Goal: Information Seeking & Learning: Learn about a topic

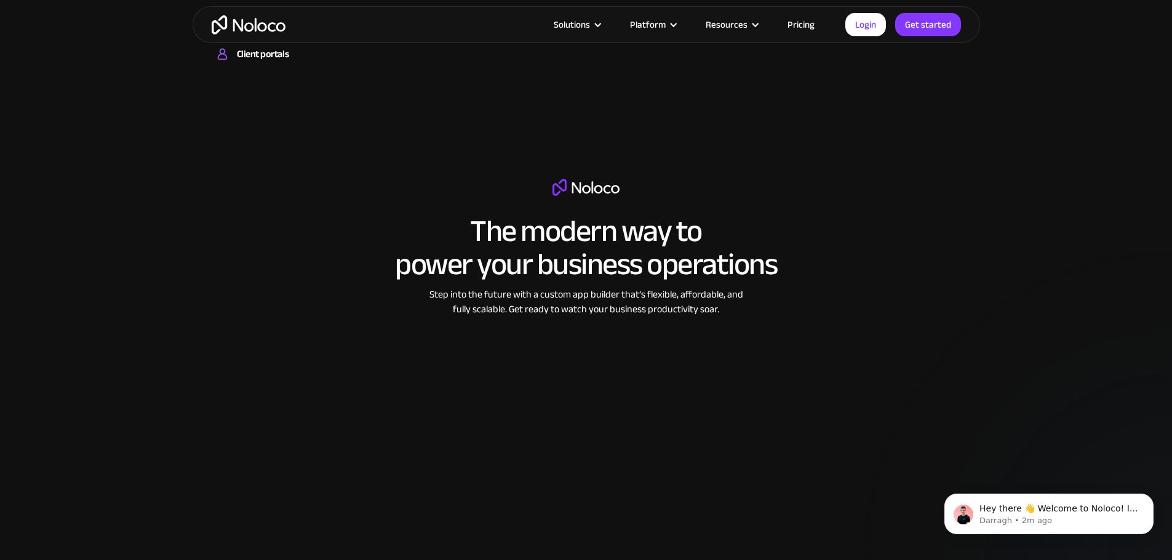
click at [788, 14] on div "Solutions Use Cases Business Types Project Management Keep track of customers, …" at bounding box center [586, 24] width 787 height 37
click at [801, 28] on link "Pricing" at bounding box center [801, 25] width 58 height 16
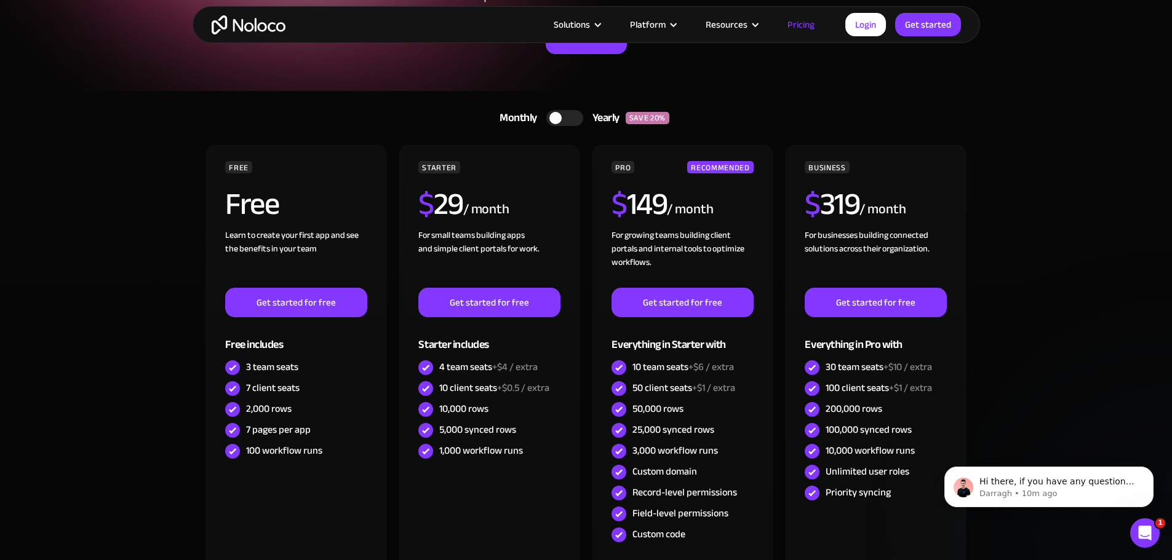
click at [240, 23] on img "home" at bounding box center [249, 24] width 74 height 19
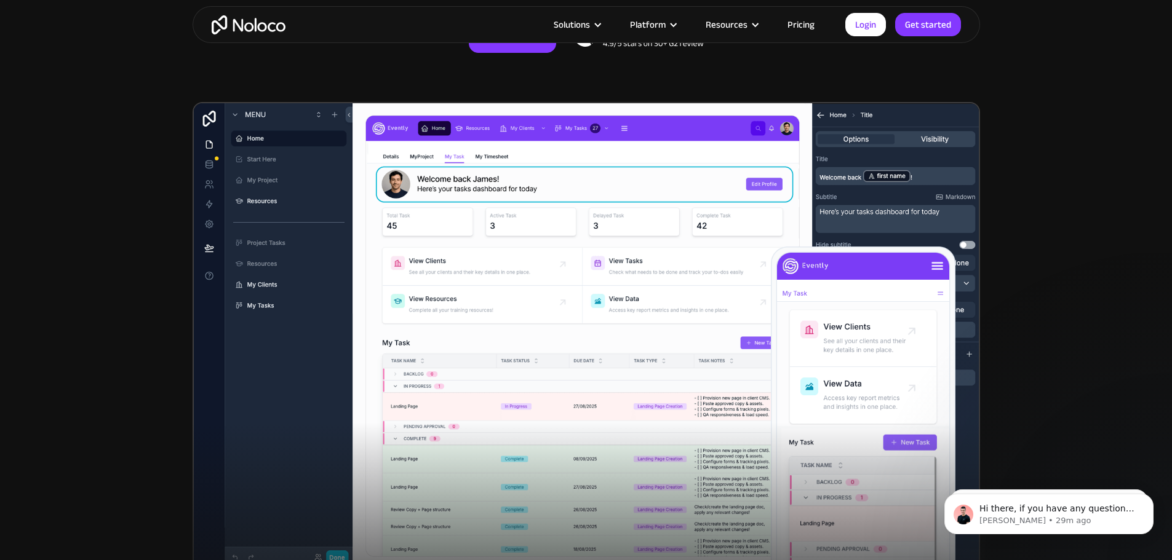
scroll to position [185, 0]
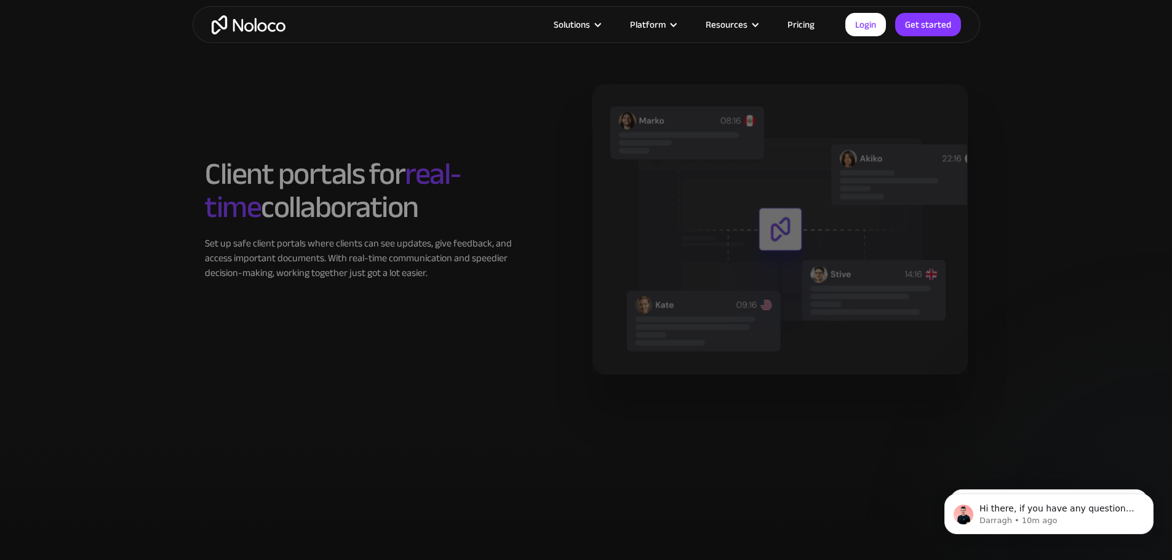
scroll to position [2276, 0]
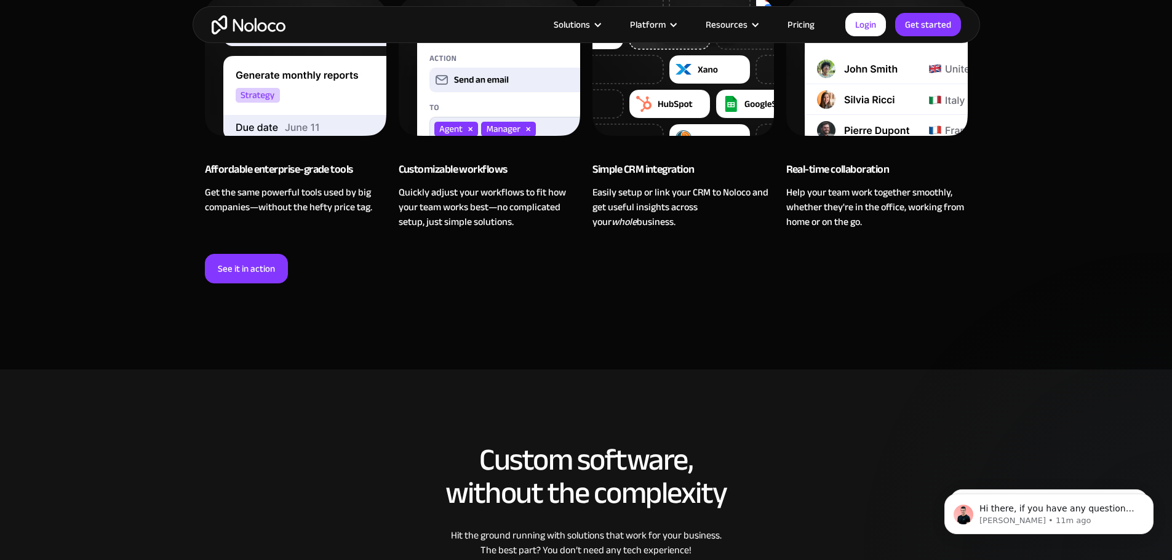
scroll to position [923, 0]
